Goal: Navigation & Orientation: Find specific page/section

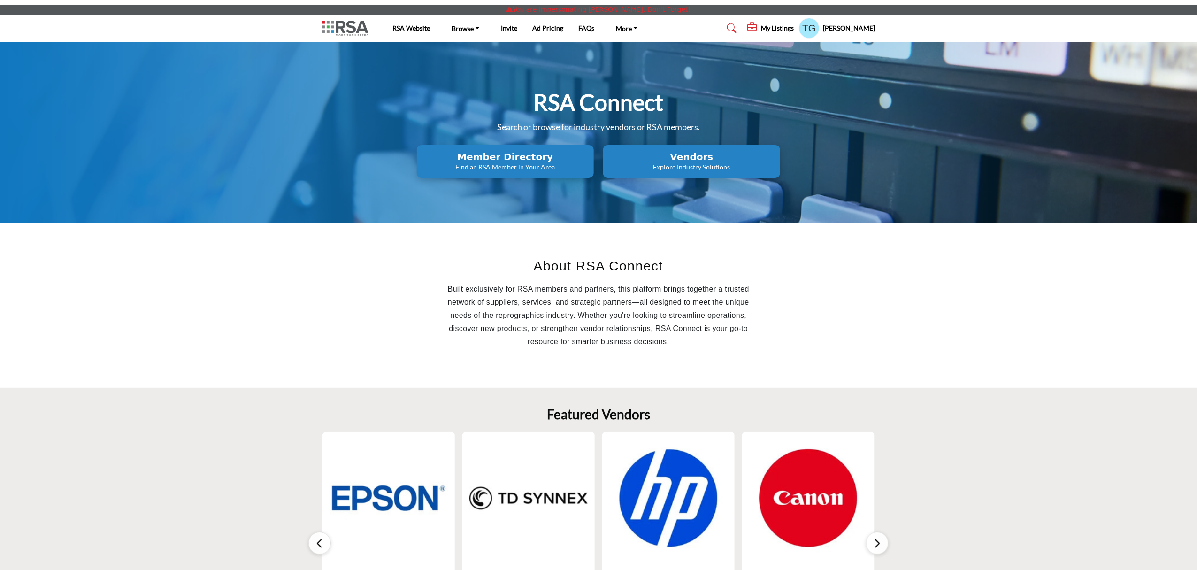
click at [785, 23] on div "My Listings" at bounding box center [771, 28] width 46 height 11
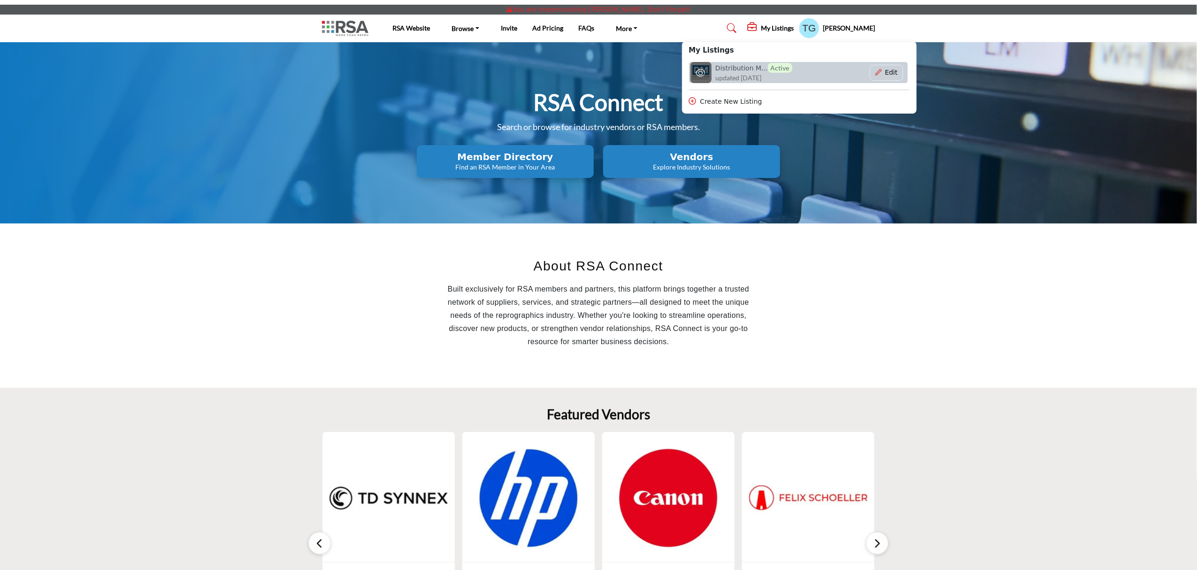
click at [761, 68] on h6 "Distribution M... Active" at bounding box center [753, 68] width 77 height 10
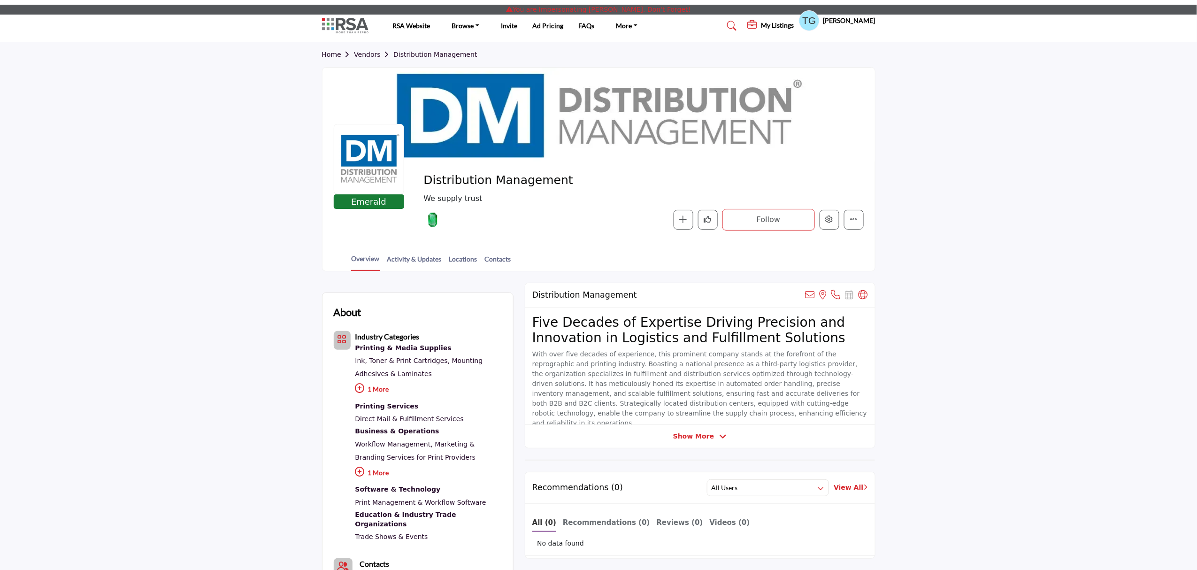
click at [0, 0] on div at bounding box center [0, 0] width 0 height 0
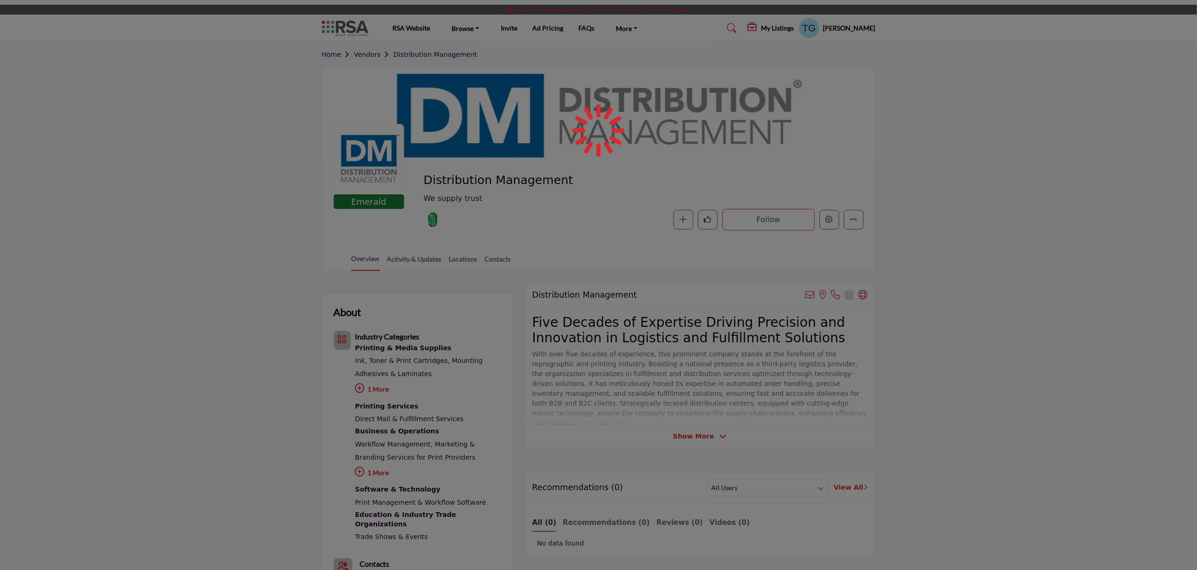
click at [828, 223] on div at bounding box center [598, 285] width 1197 height 570
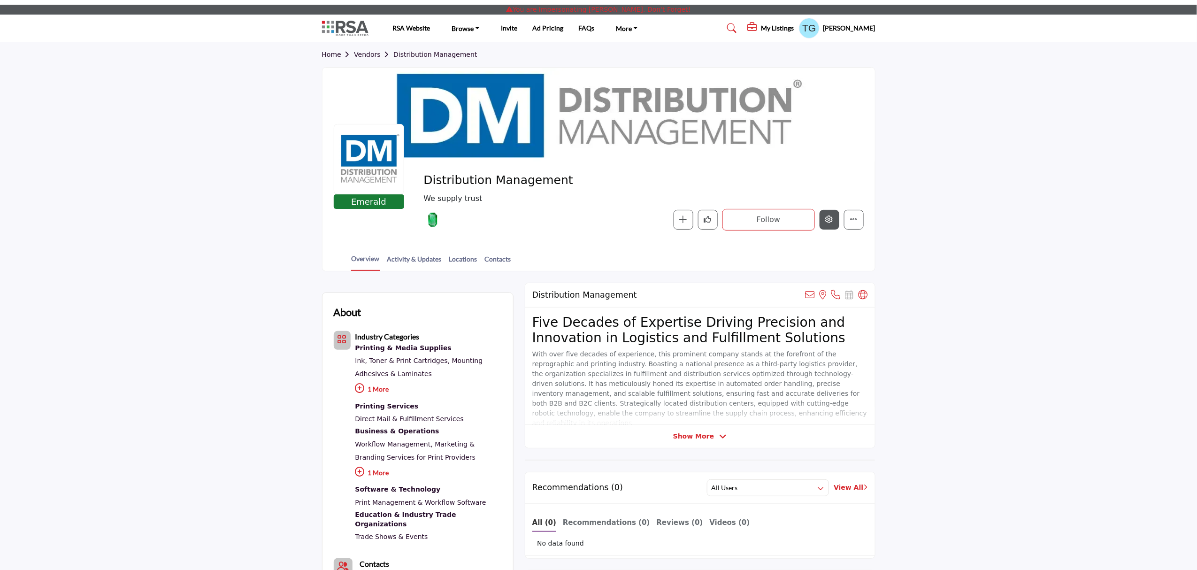
click at [828, 223] on icon "Edit company" at bounding box center [830, 219] width 8 height 8
click at [827, 229] on button "Edit company" at bounding box center [830, 220] width 20 height 20
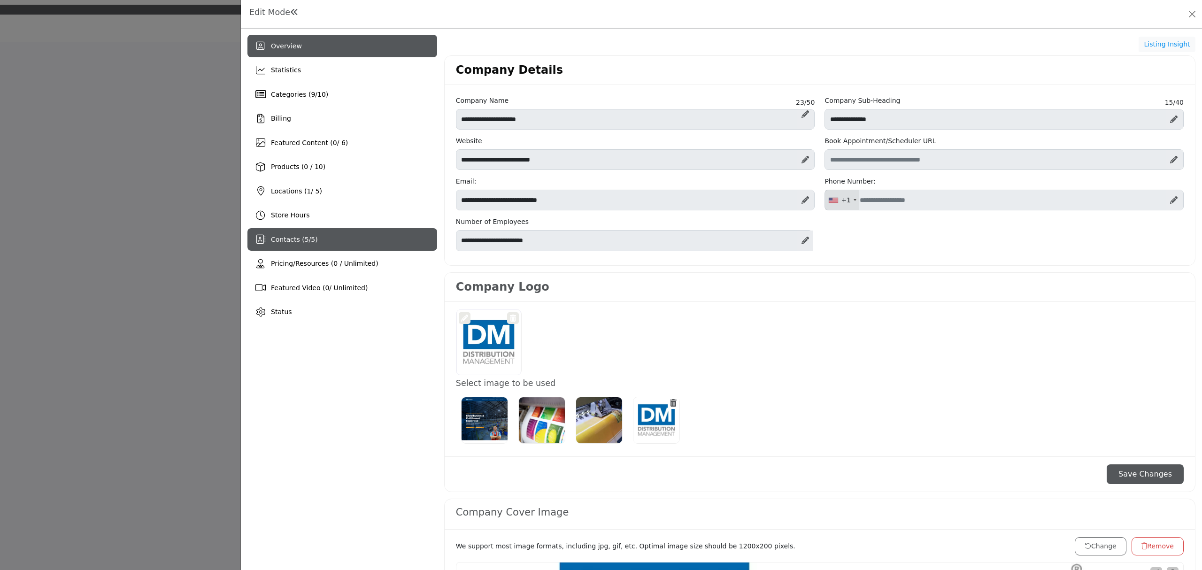
click at [291, 242] on span "Contacts ( 5 / 5 )" at bounding box center [294, 240] width 47 height 8
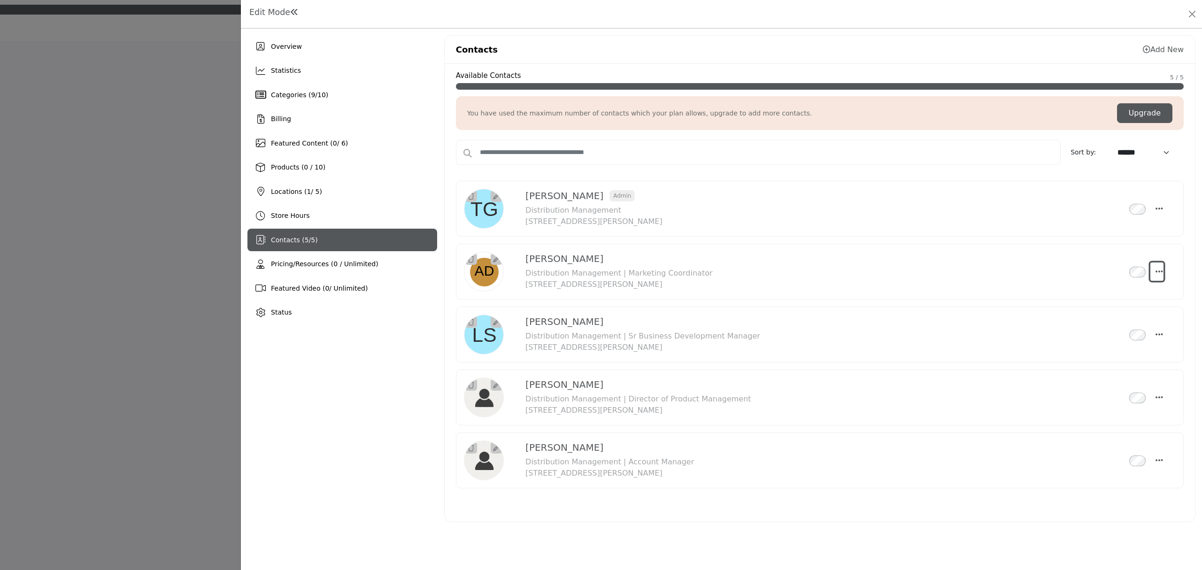
click at [1159, 273] on icon "Select Droddown options" at bounding box center [1159, 271] width 8 height 8
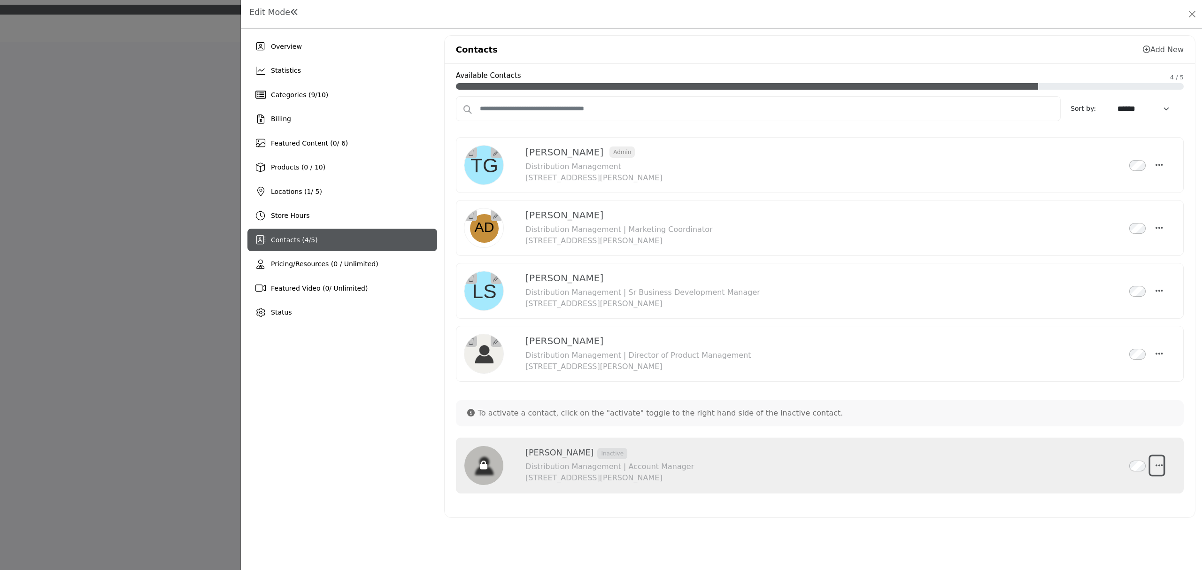
click at [1161, 464] on icon "button" at bounding box center [1159, 465] width 8 height 8
click at [1195, 17] on button "Close" at bounding box center [1191, 14] width 13 height 13
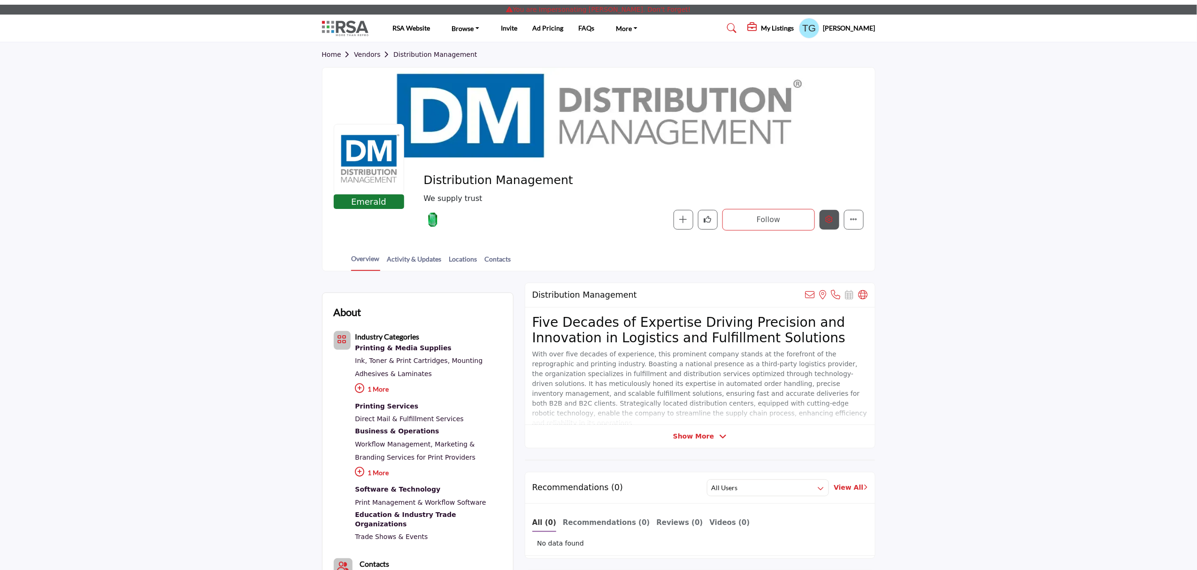
click at [826, 225] on button "Edit company" at bounding box center [830, 220] width 20 height 20
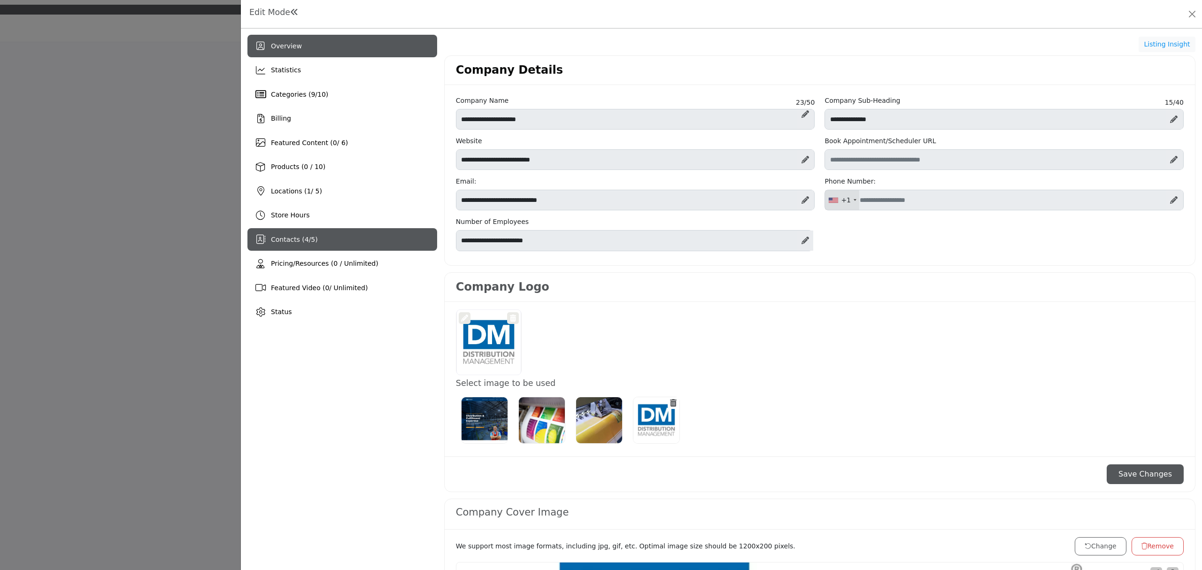
click at [308, 236] on span "Contacts ( 4 / 5 )" at bounding box center [294, 240] width 47 height 8
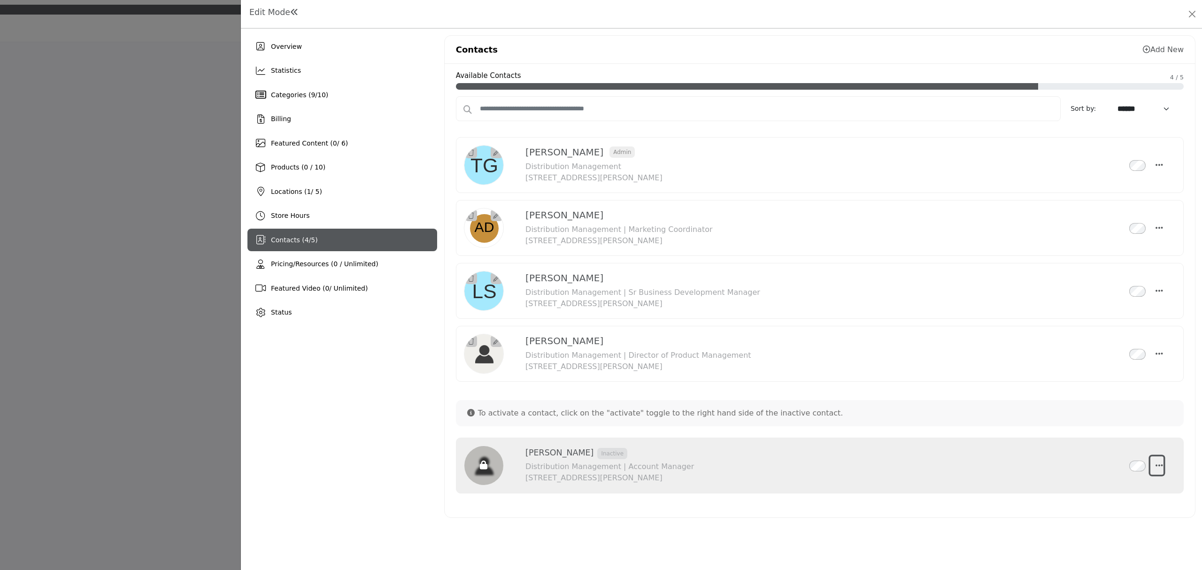
click at [1154, 463] on button "button" at bounding box center [1157, 465] width 14 height 19
click at [942, 505] on div "Wesley Deavenport Inactive Distribution Management | Account Manager" at bounding box center [820, 469] width 728 height 72
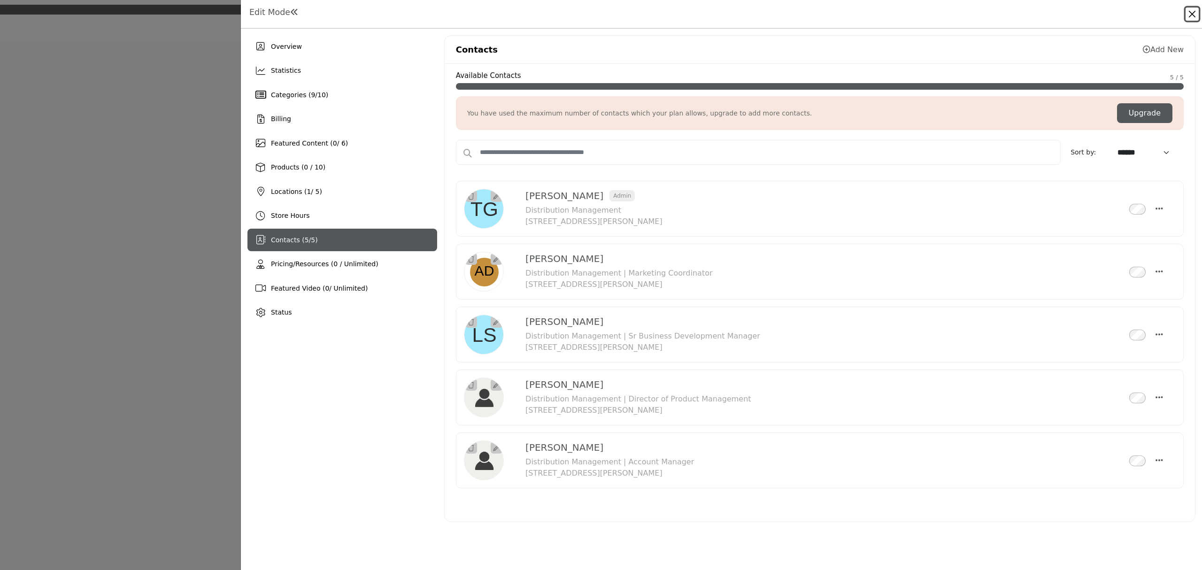
click at [1189, 13] on button "Close" at bounding box center [1191, 14] width 13 height 13
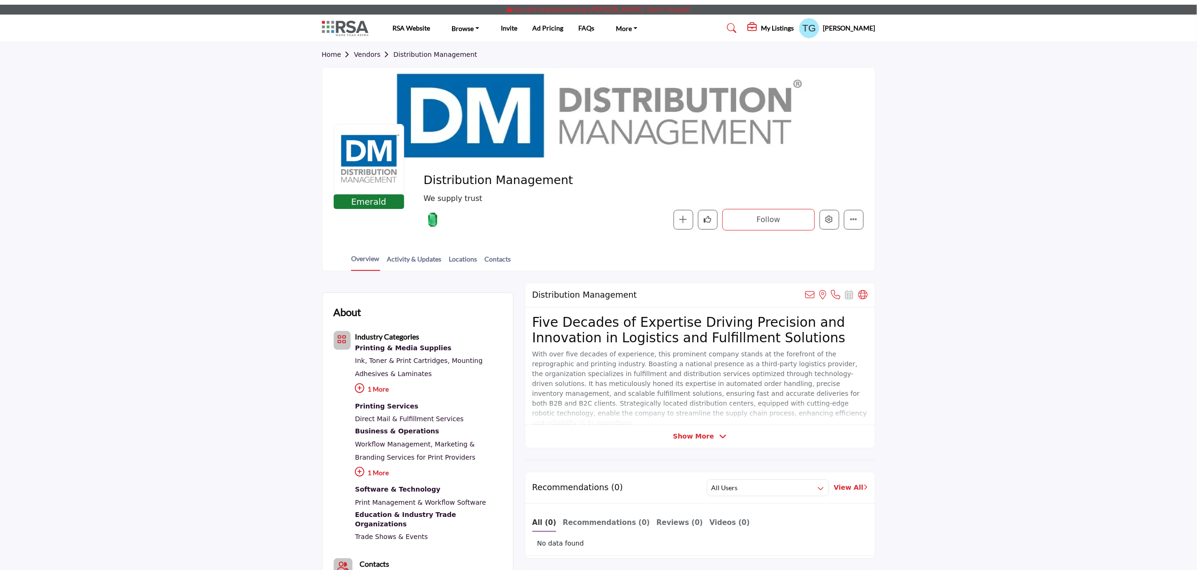
click at [333, 51] on link "Home" at bounding box center [338, 55] width 32 height 8
click at [333, 59] on span "Home Vendors Distribution Management" at bounding box center [399, 55] width 155 height 10
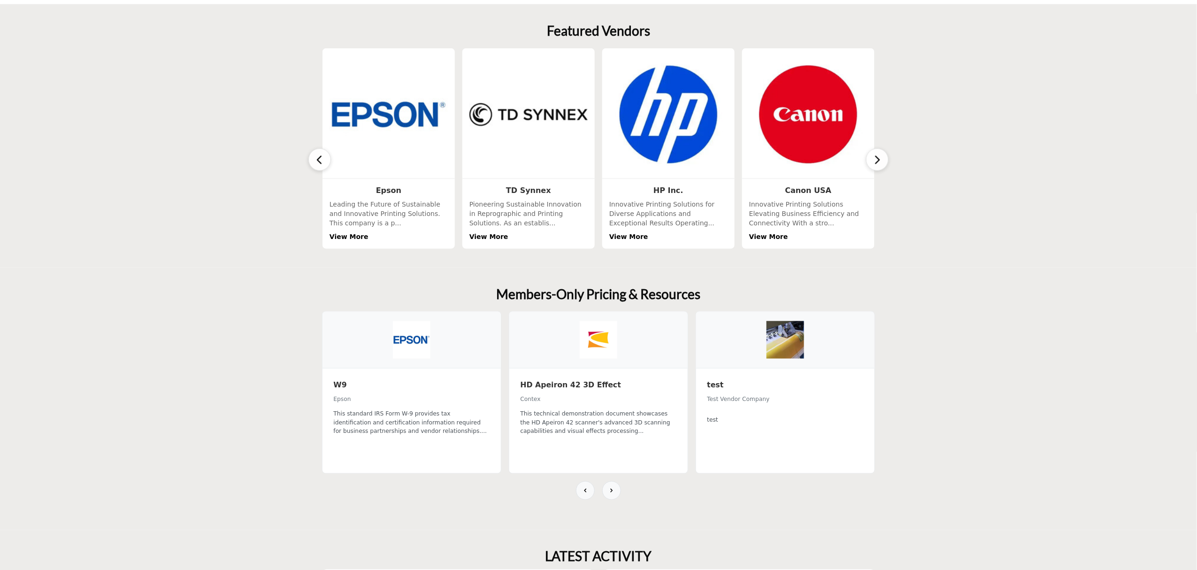
scroll to position [500, 0]
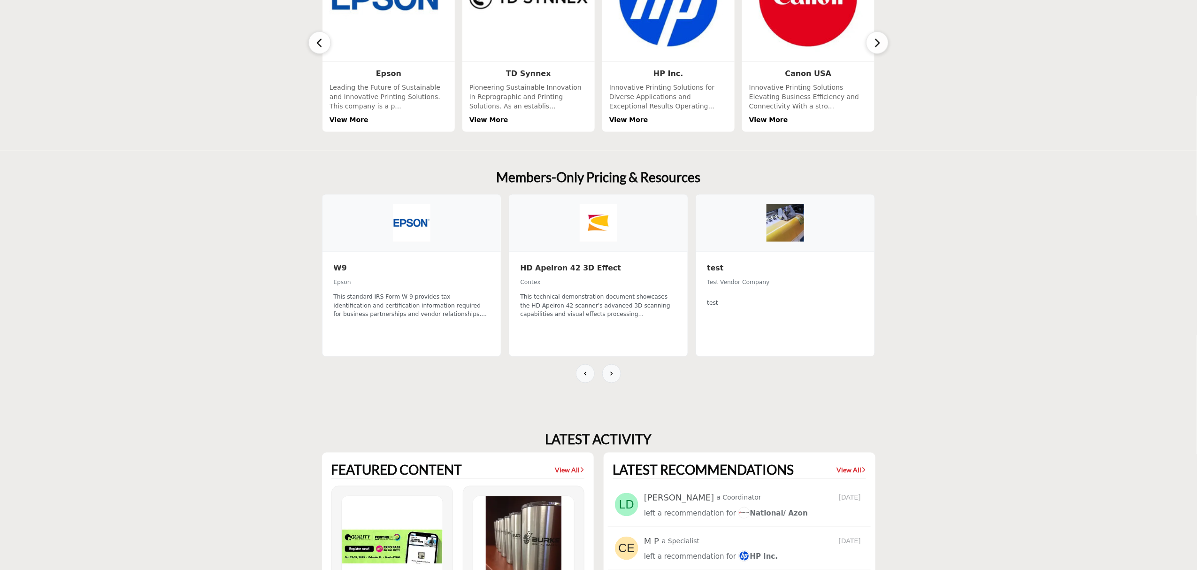
click at [406, 229] on img at bounding box center [412, 223] width 38 height 38
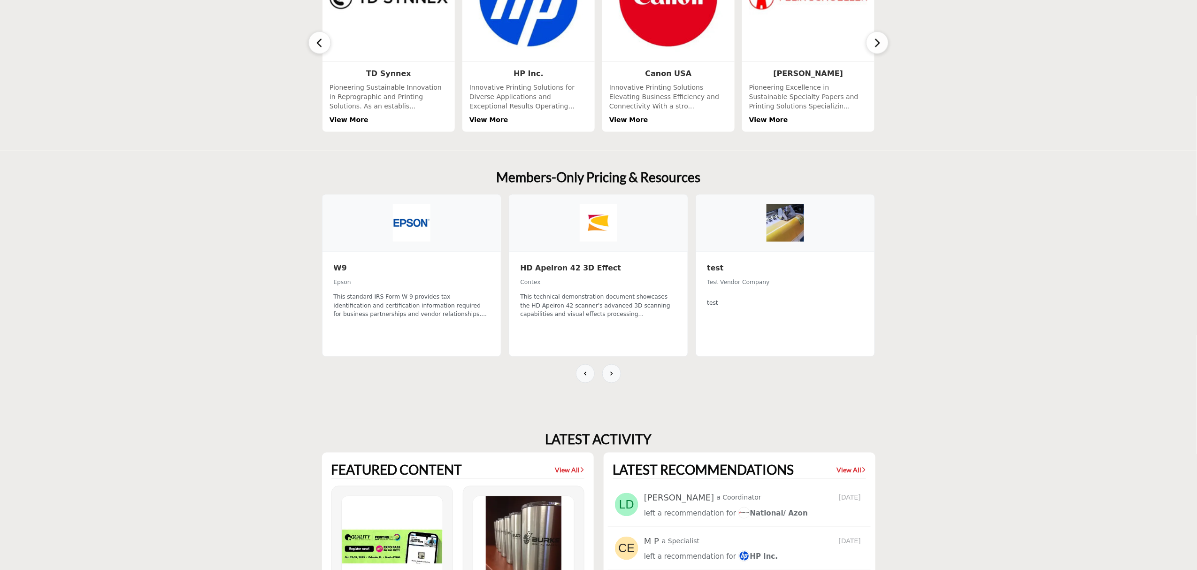
click at [341, 269] on h3 "W9" at bounding box center [412, 268] width 156 height 10
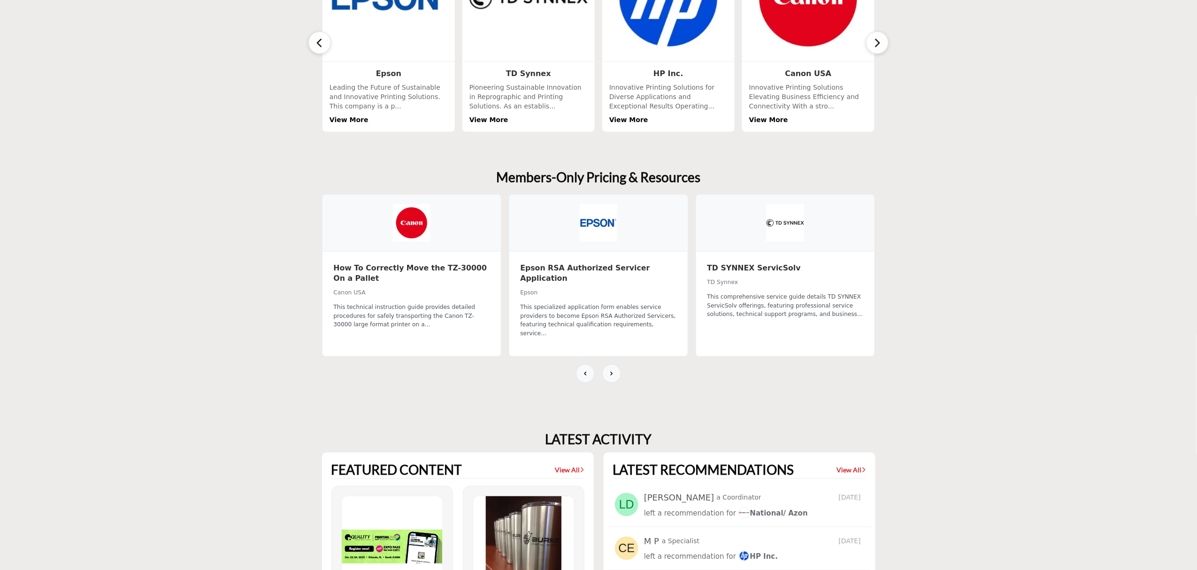
click at [420, 269] on h3 "How To Correctly Move the TZ-30000 On a Pallet" at bounding box center [412, 273] width 156 height 21
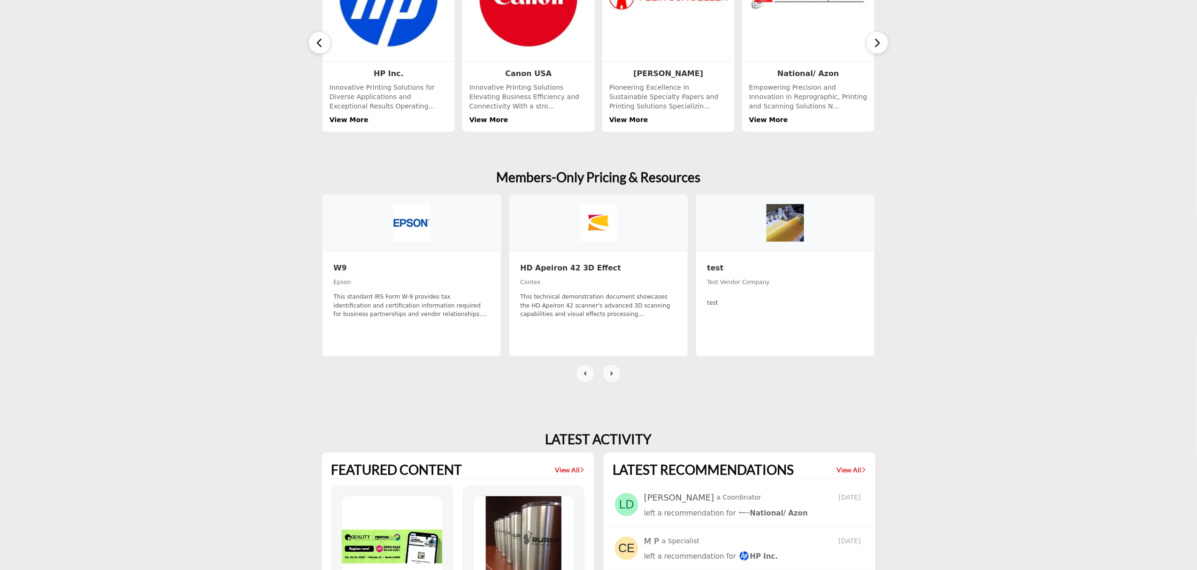
click at [541, 267] on h3 "HD Apeiron 42 3D Effect" at bounding box center [599, 268] width 156 height 10
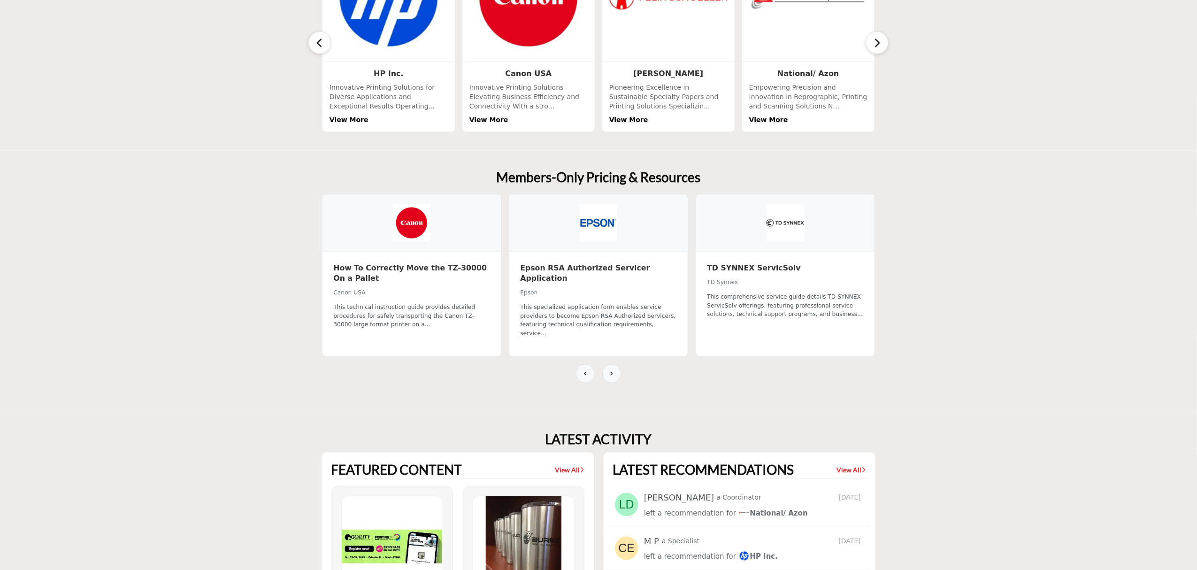
click at [748, 265] on h3 "TD SYNNEX ServicSolv" at bounding box center [786, 268] width 156 height 10
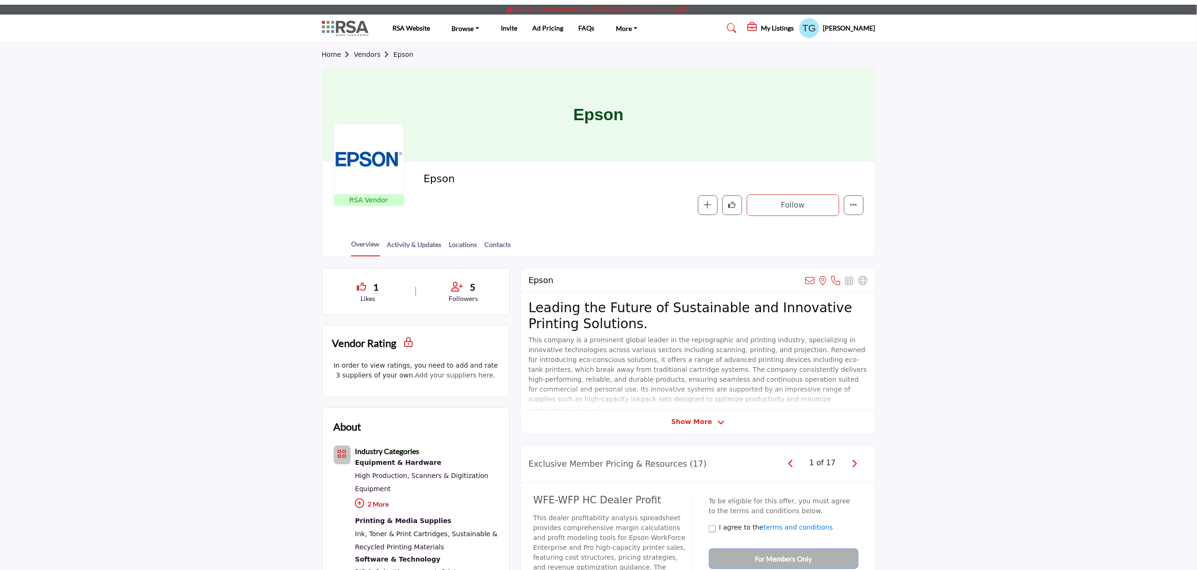
click at [841, 28] on h5 "[PERSON_NAME]" at bounding box center [849, 27] width 52 height 9
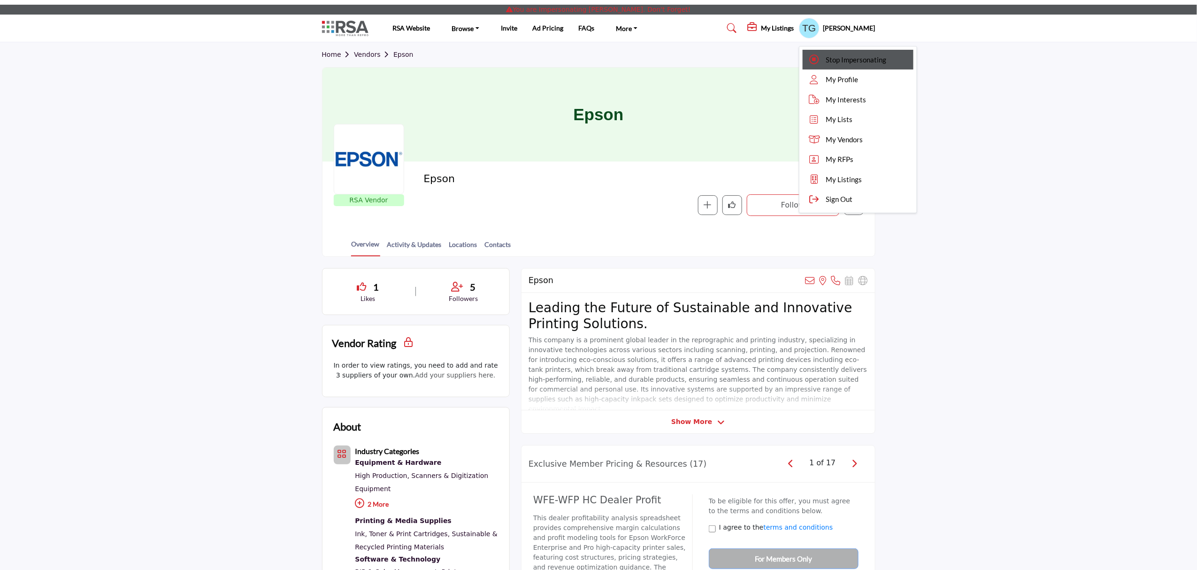
click at [838, 51] on div "Stop Impersonating" at bounding box center [858, 60] width 111 height 20
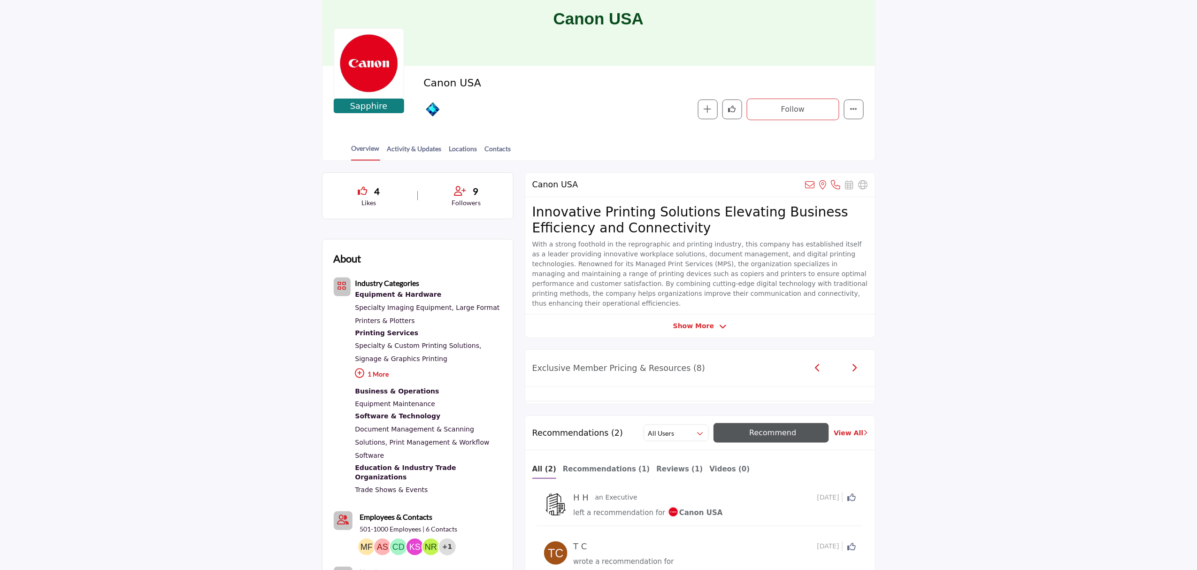
scroll to position [183, 0]
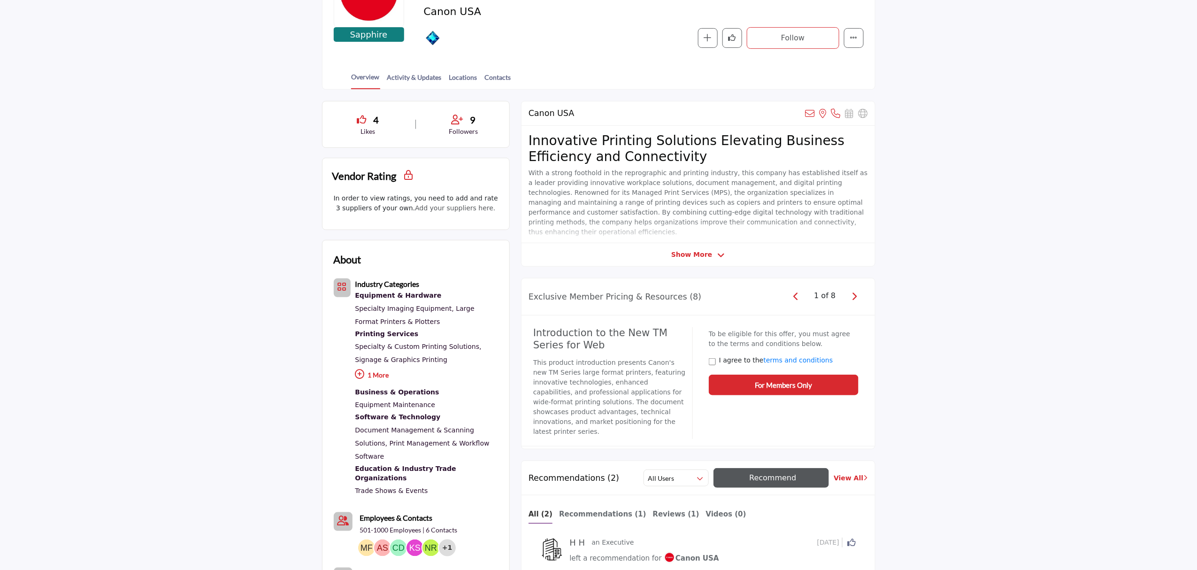
scroll to position [135, 0]
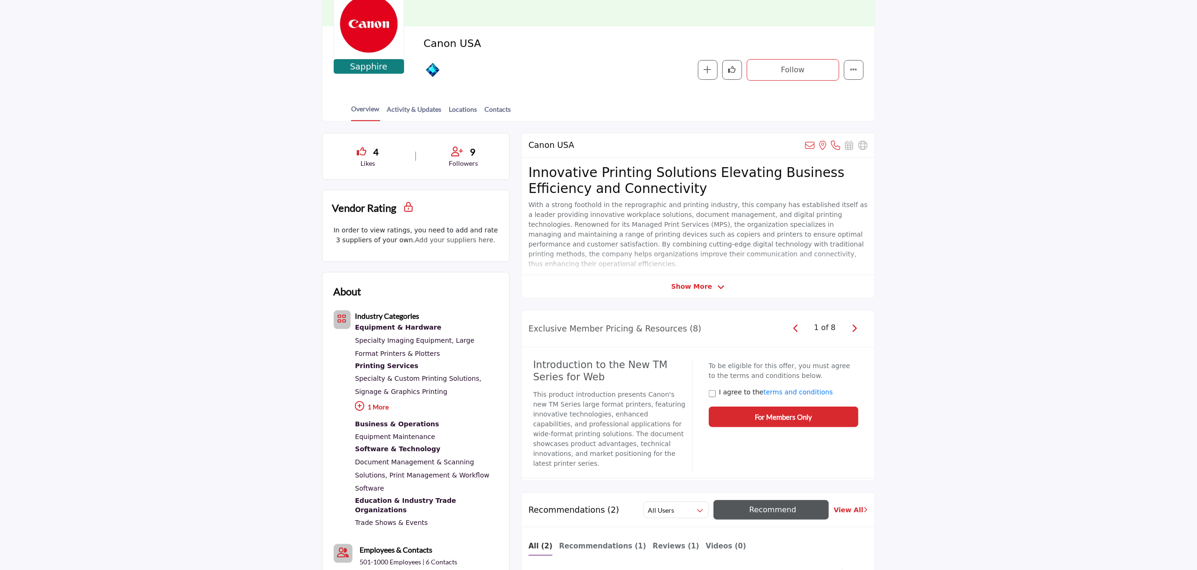
click at [853, 327] on icon "button" at bounding box center [854, 328] width 5 height 8
click at [863, 327] on button "button" at bounding box center [854, 328] width 27 height 23
click at [860, 331] on span "button" at bounding box center [854, 328] width 13 height 13
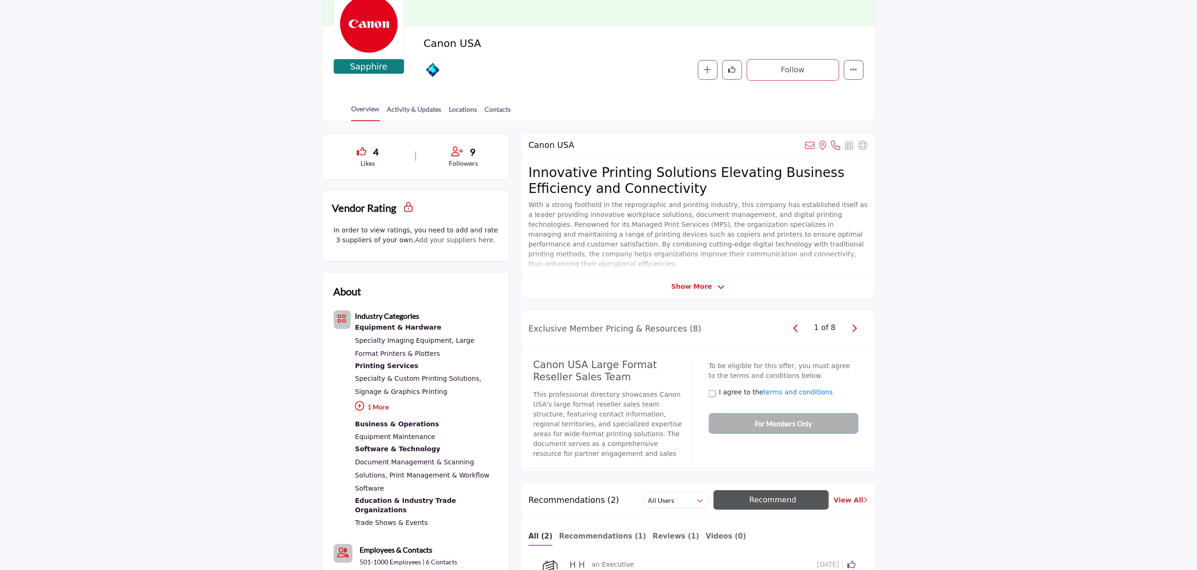
click at [860, 331] on span "button" at bounding box center [854, 328] width 13 height 13
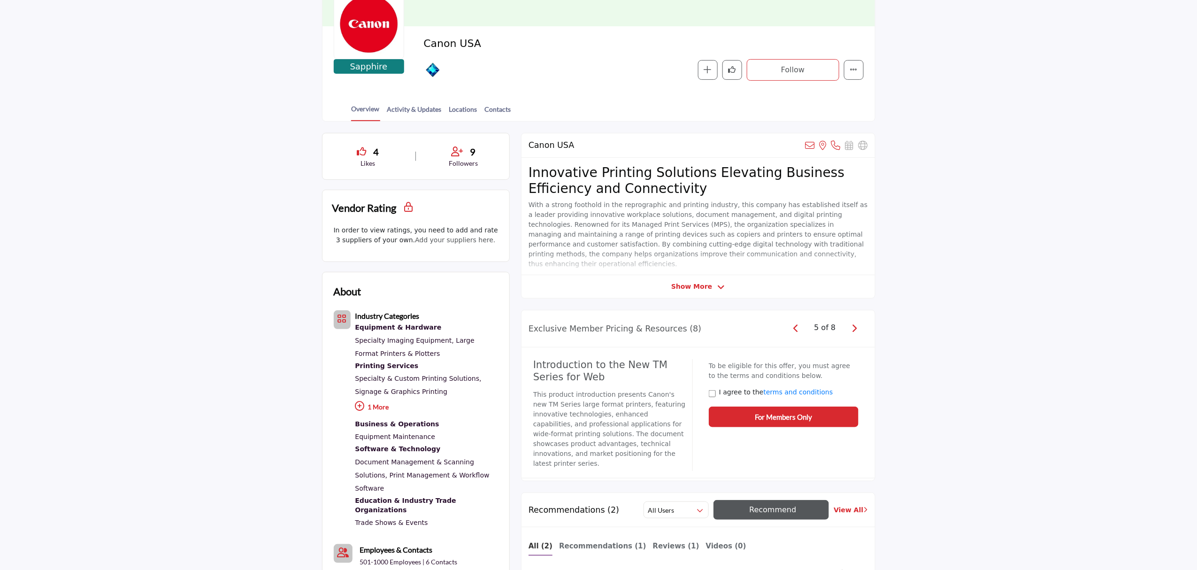
click at [860, 331] on span "button" at bounding box center [854, 328] width 13 height 13
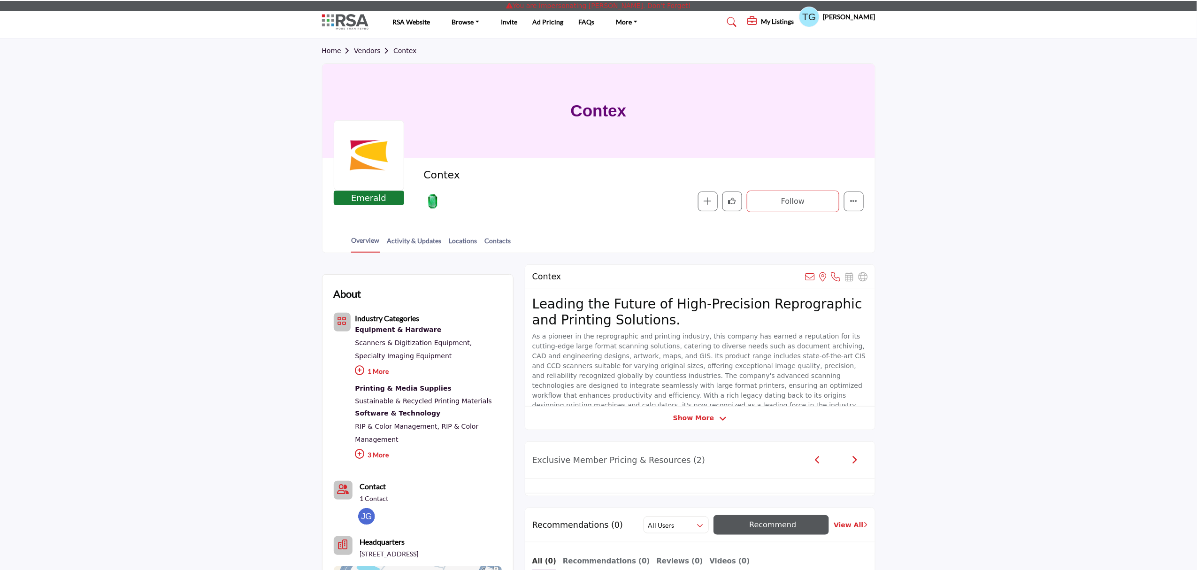
scroll to position [208, 0]
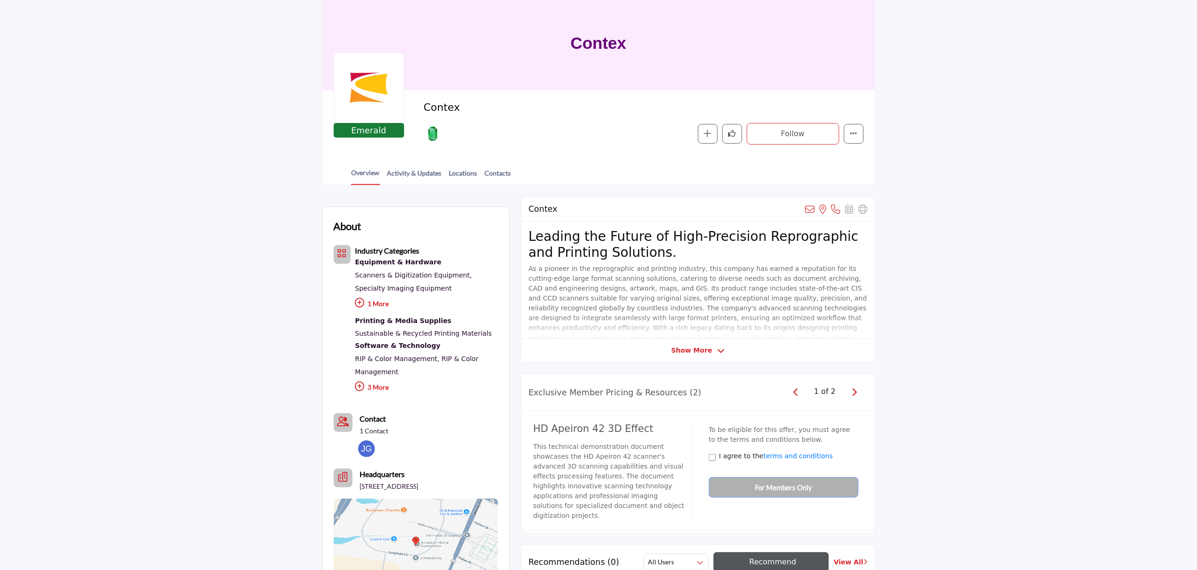
scroll to position [49, 0]
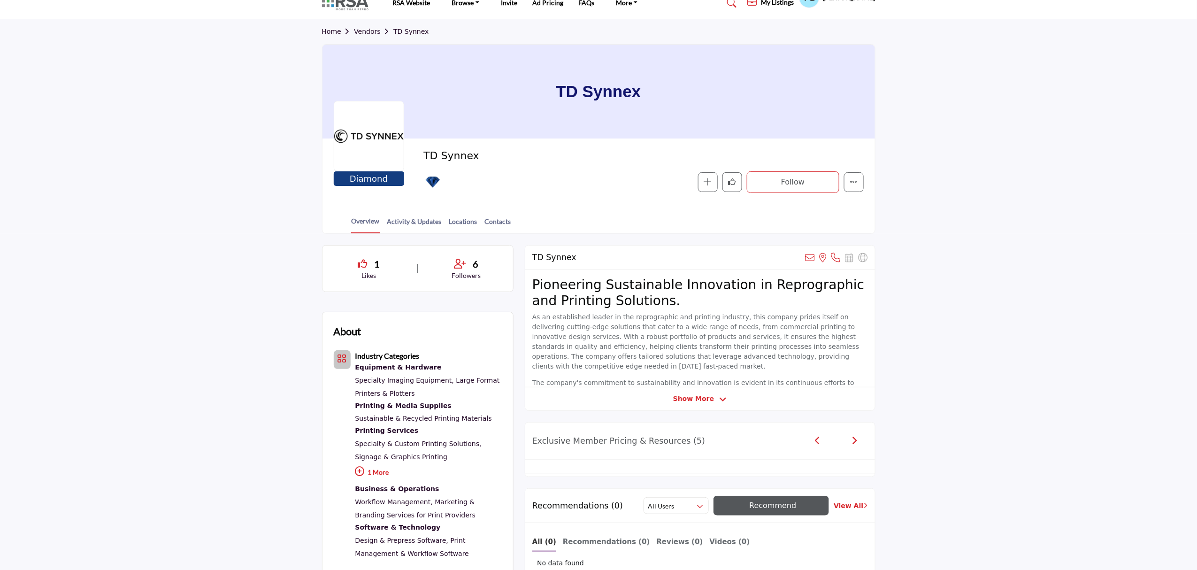
scroll to position [211, 0]
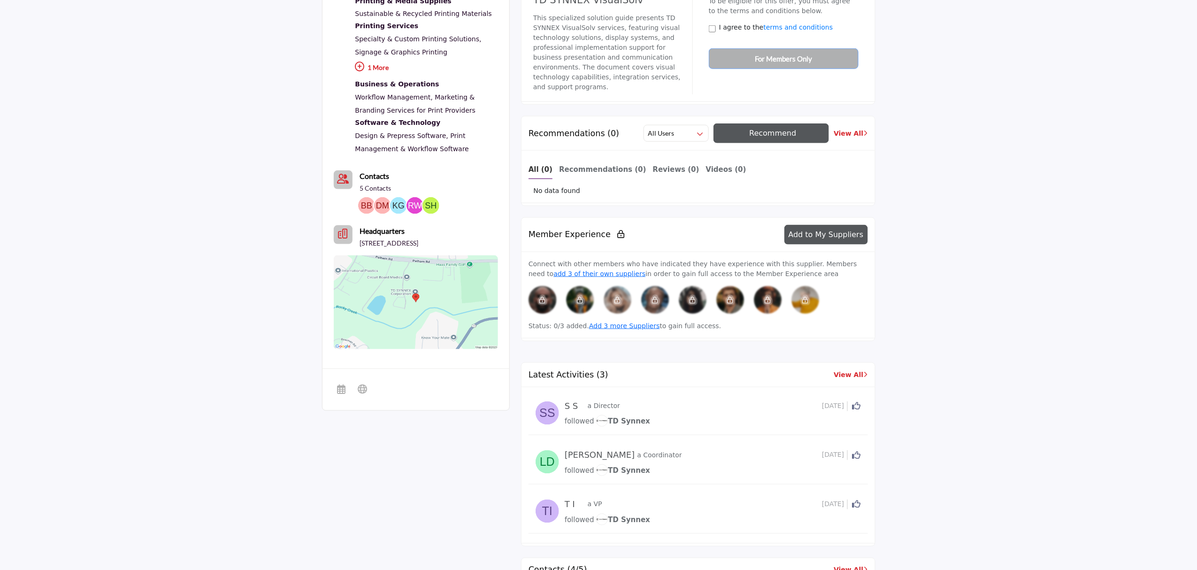
scroll to position [436, 0]
